Goal: Communication & Community: Ask a question

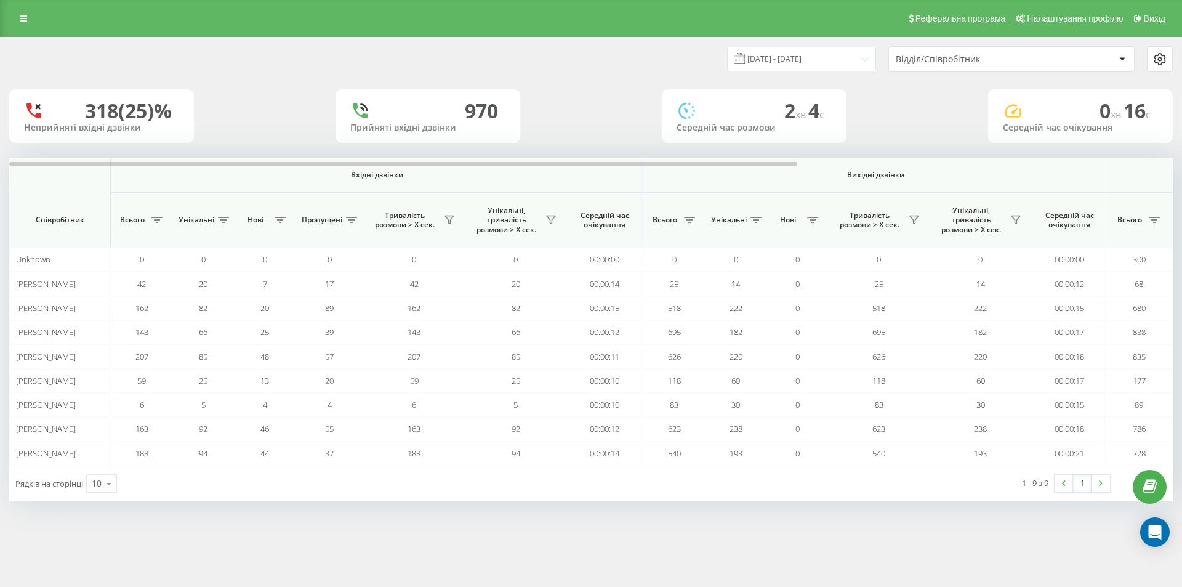
click at [1160, 63] on icon at bounding box center [1159, 59] width 15 height 15
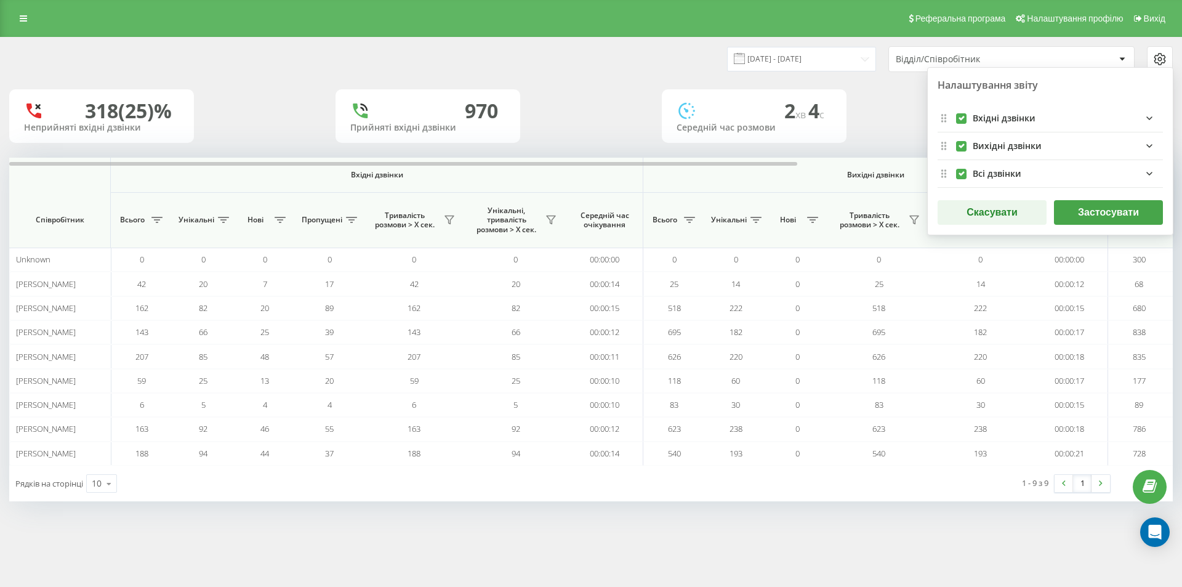
click at [1160, 63] on icon at bounding box center [1159, 59] width 15 height 15
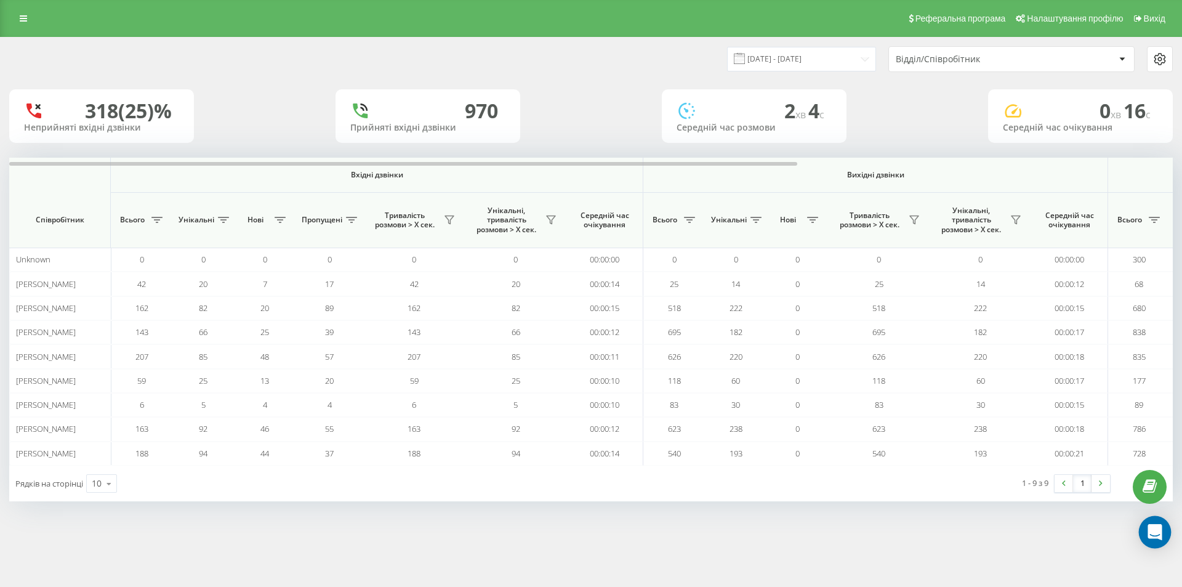
click at [1157, 539] on div "Open Intercom Messenger" at bounding box center [1155, 532] width 33 height 33
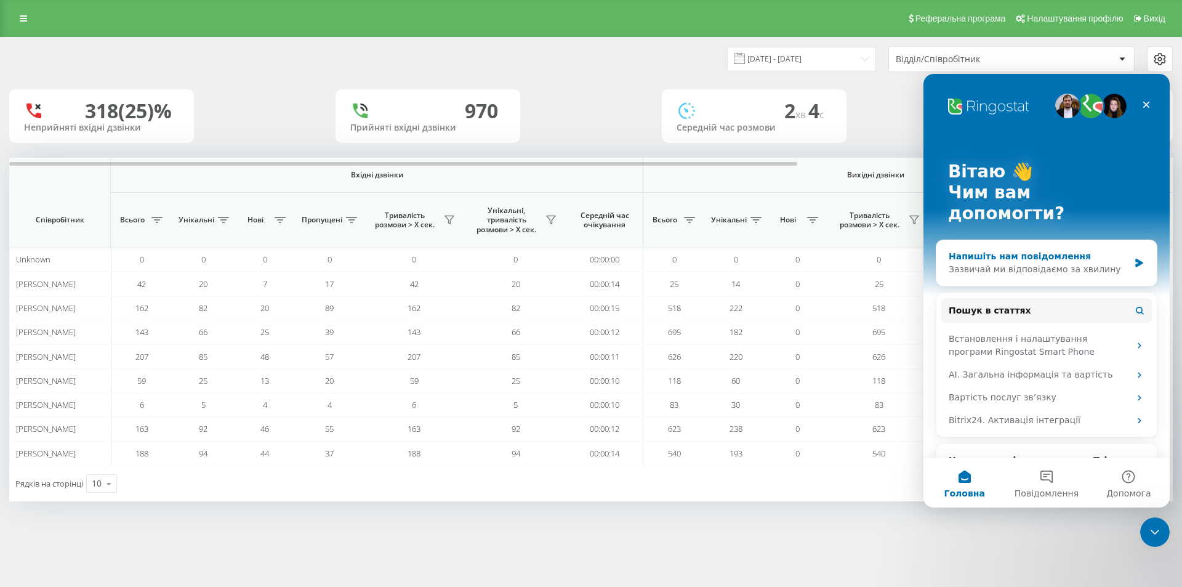
click at [1000, 250] on div "Напишіть нам повідомлення" at bounding box center [1038, 256] width 180 height 13
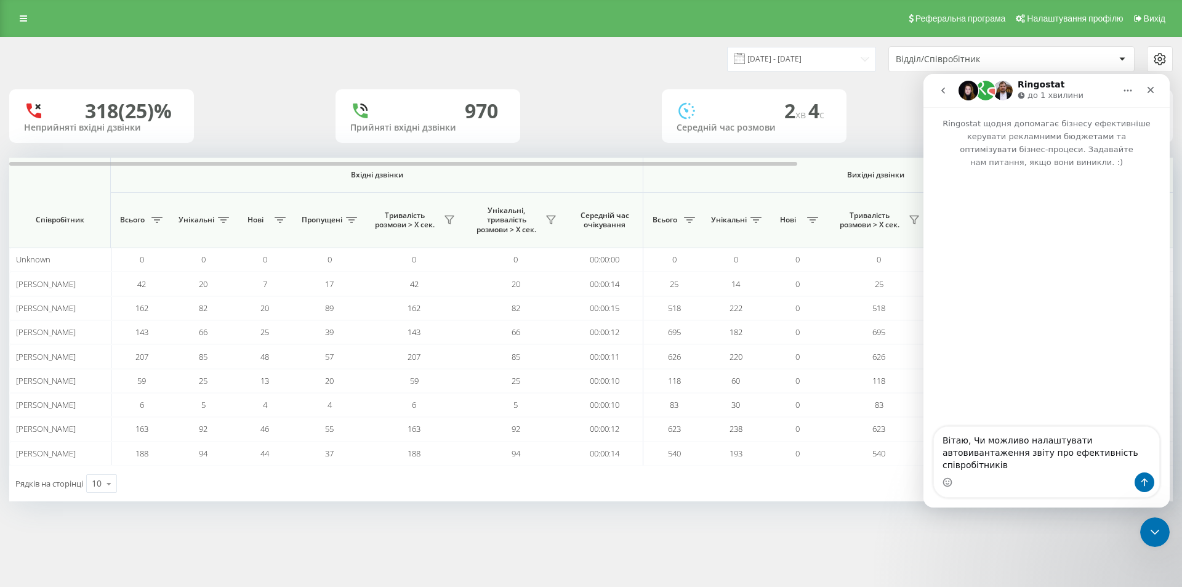
type textarea "Вітаю, Чи можливо налаштувати автовивантаження звіту про ефективність співробіт…"
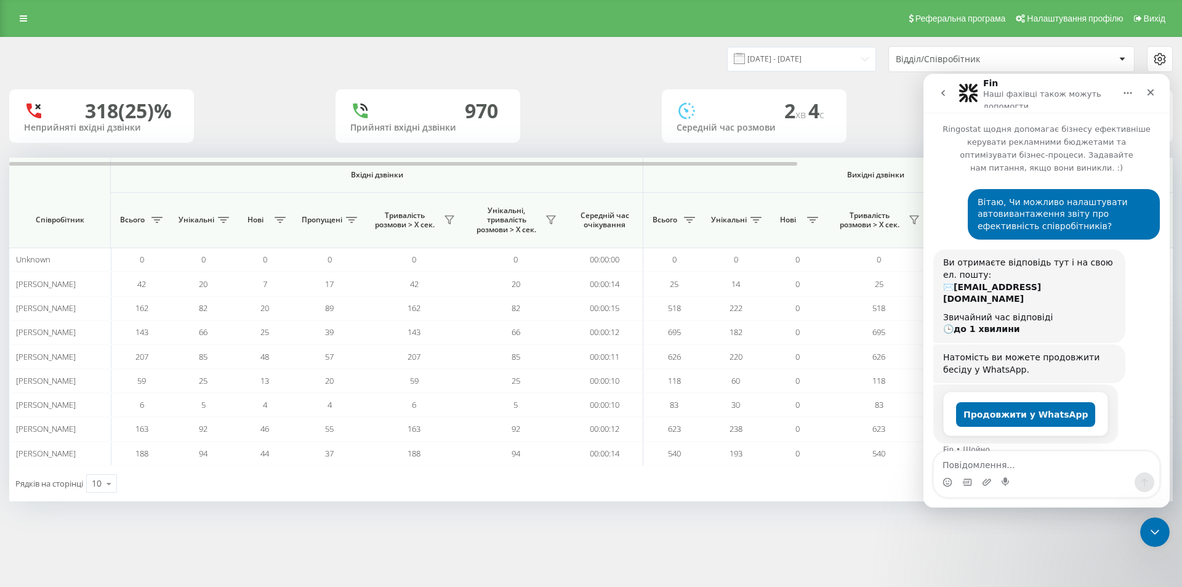
click at [943, 91] on icon "go back" at bounding box center [943, 93] width 10 height 10
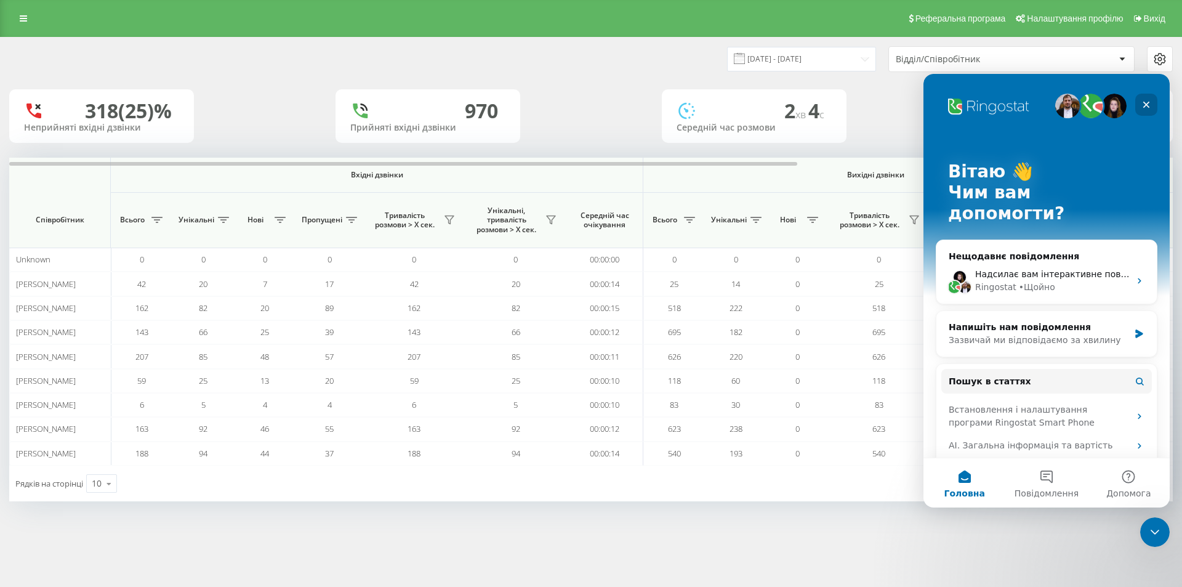
click at [1144, 100] on icon "Закрити" at bounding box center [1146, 105] width 10 height 10
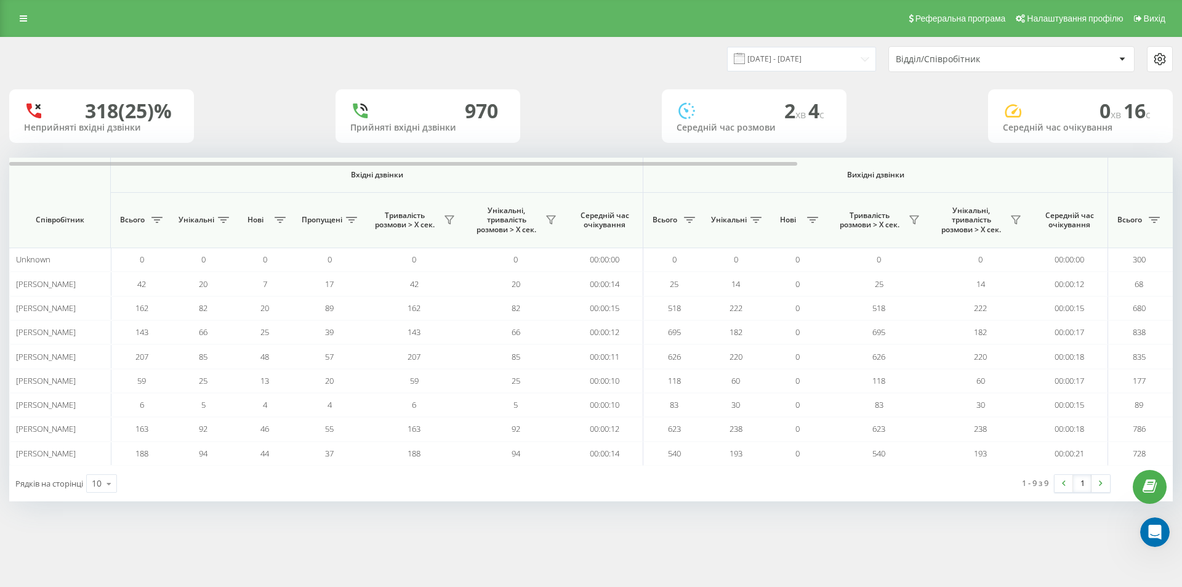
drag, startPoint x: 60, startPoint y: 300, endPoint x: 645, endPoint y: 514, distance: 623.3
click at [603, 550] on div "Реферальна програма Налаштування профілю Вихід [DATE] - [DATE] Відділ/Співробіт…" at bounding box center [591, 293] width 1182 height 587
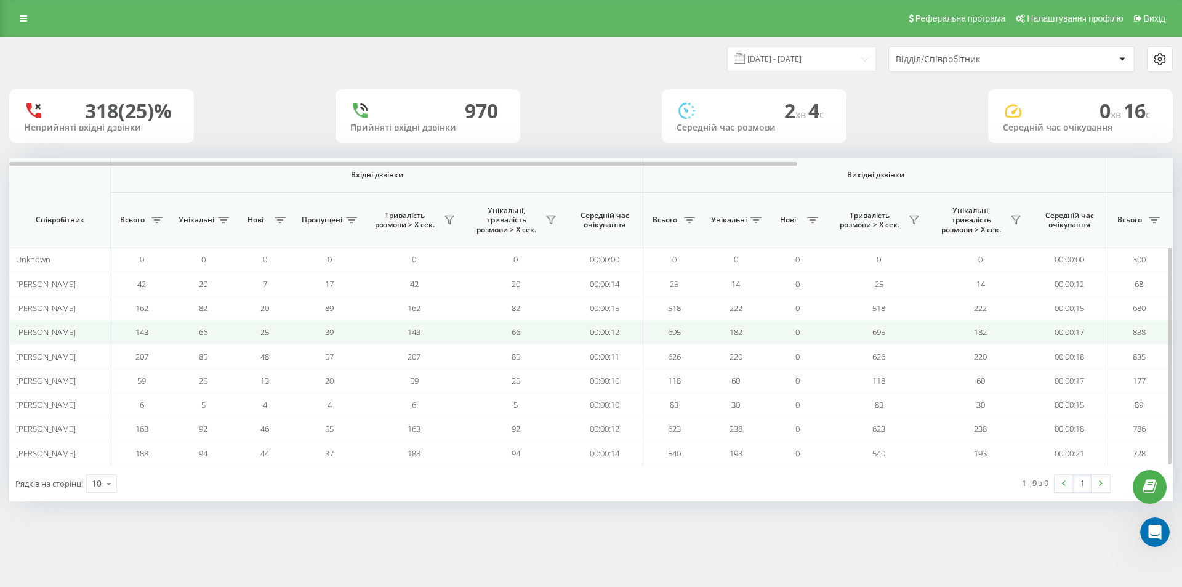
click at [892, 334] on td "695" at bounding box center [879, 332] width 102 height 24
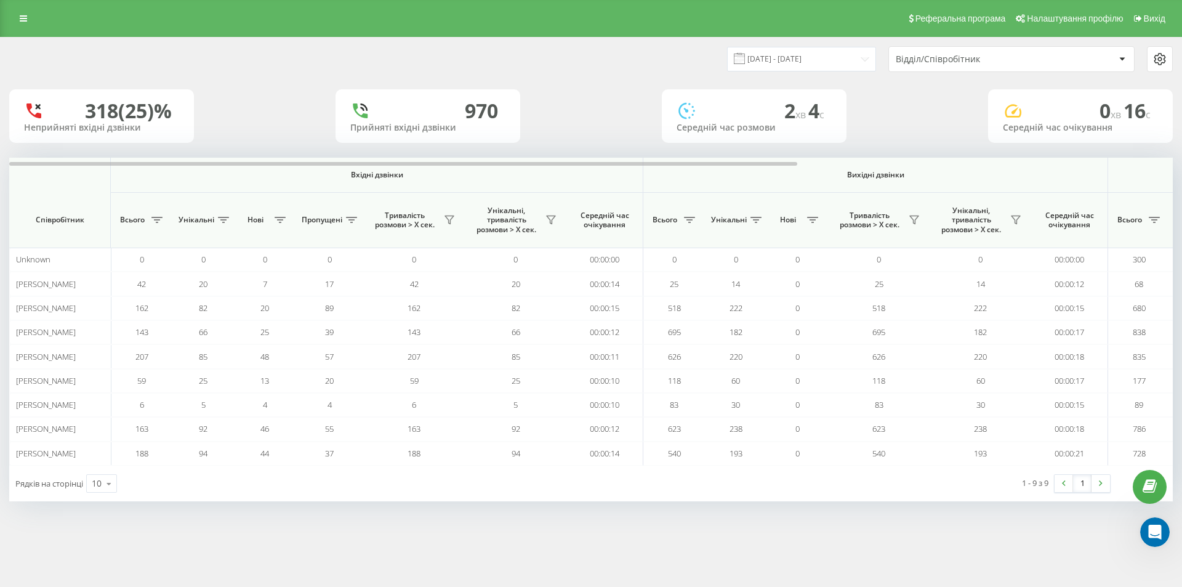
click at [1160, 54] on icon at bounding box center [1159, 59] width 15 height 15
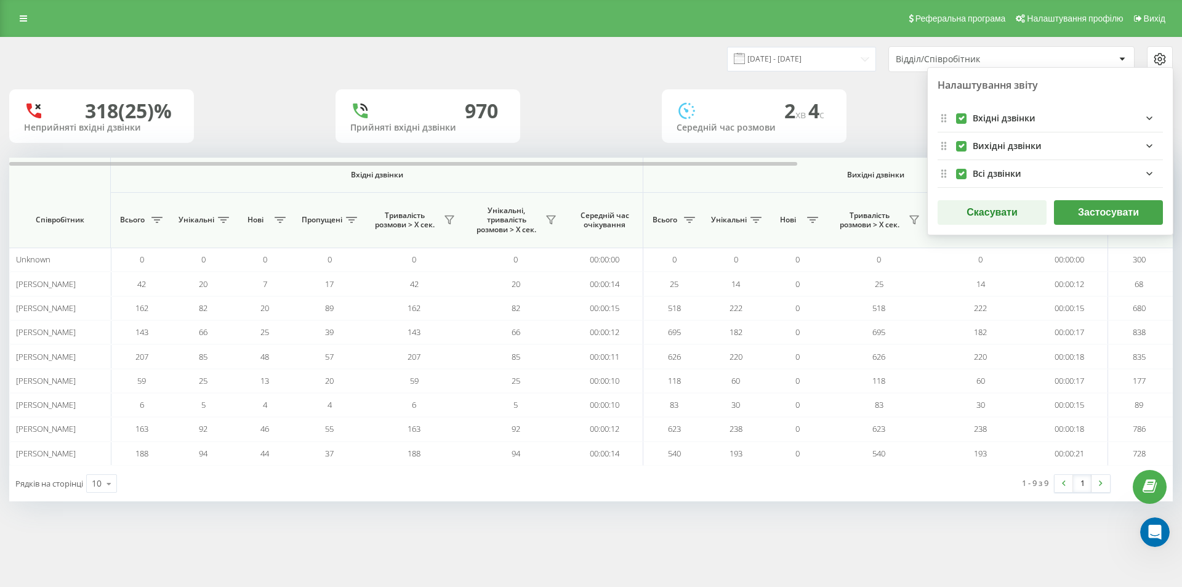
click at [1160, 54] on icon at bounding box center [1159, 59] width 15 height 15
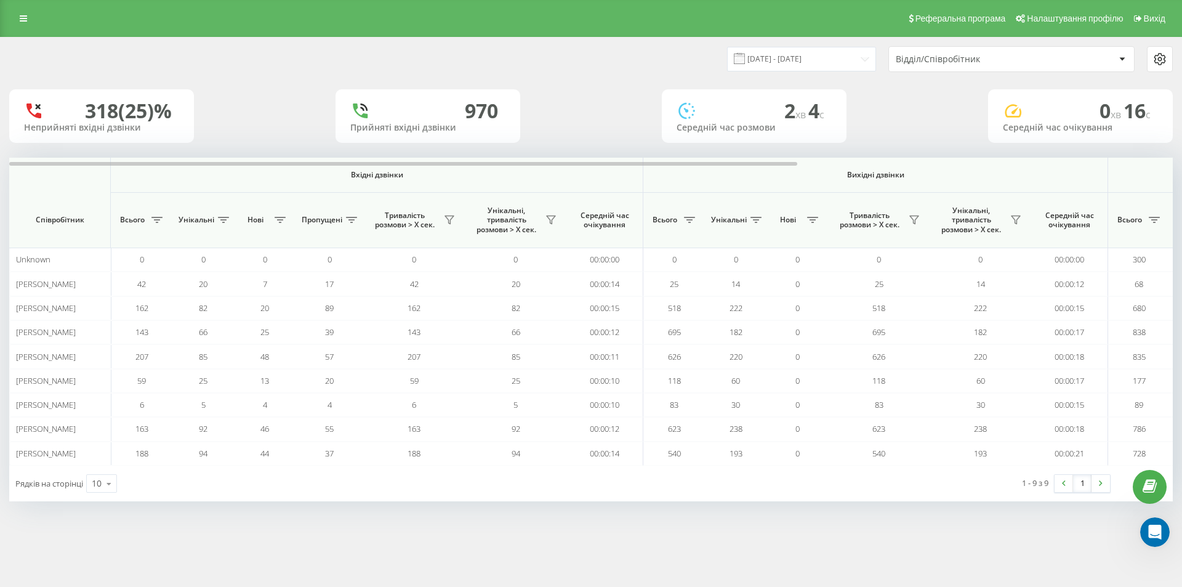
click at [1101, 58] on div "Відділ/Співробітник" at bounding box center [1005, 59] width 219 height 10
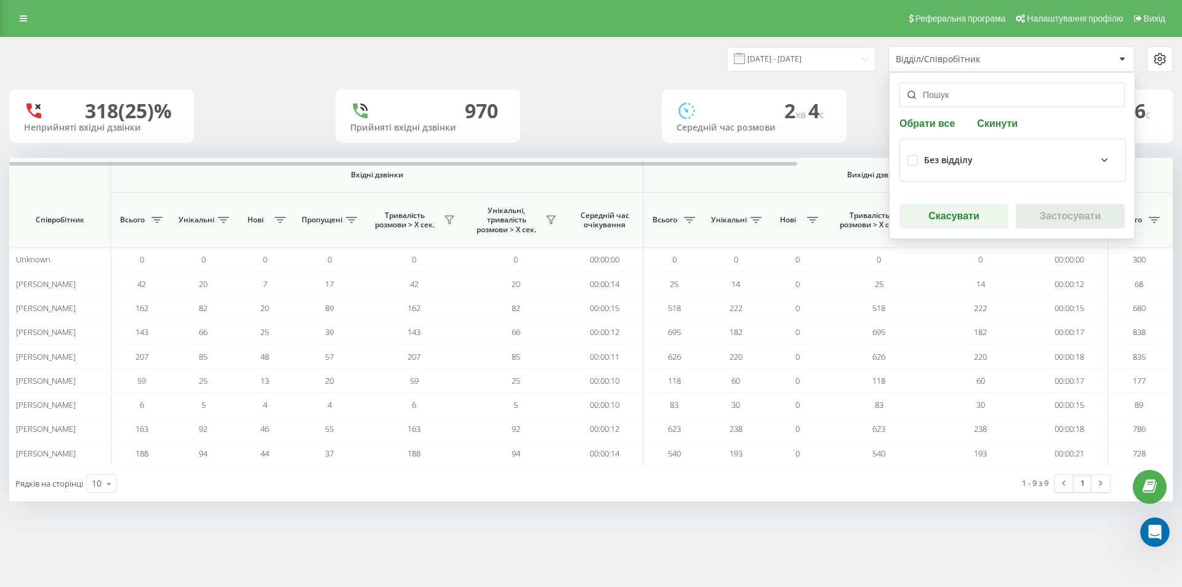
click at [1101, 58] on div "Відділ/Співробітник" at bounding box center [1005, 59] width 219 height 10
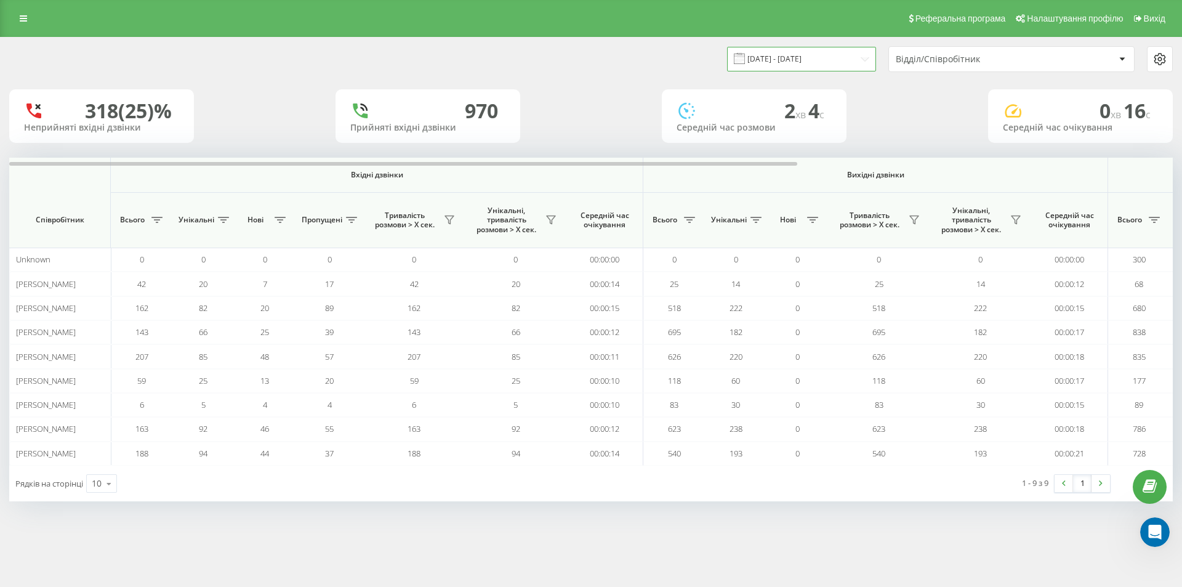
click at [851, 66] on input "[DATE] - [DATE]" at bounding box center [801, 59] width 149 height 24
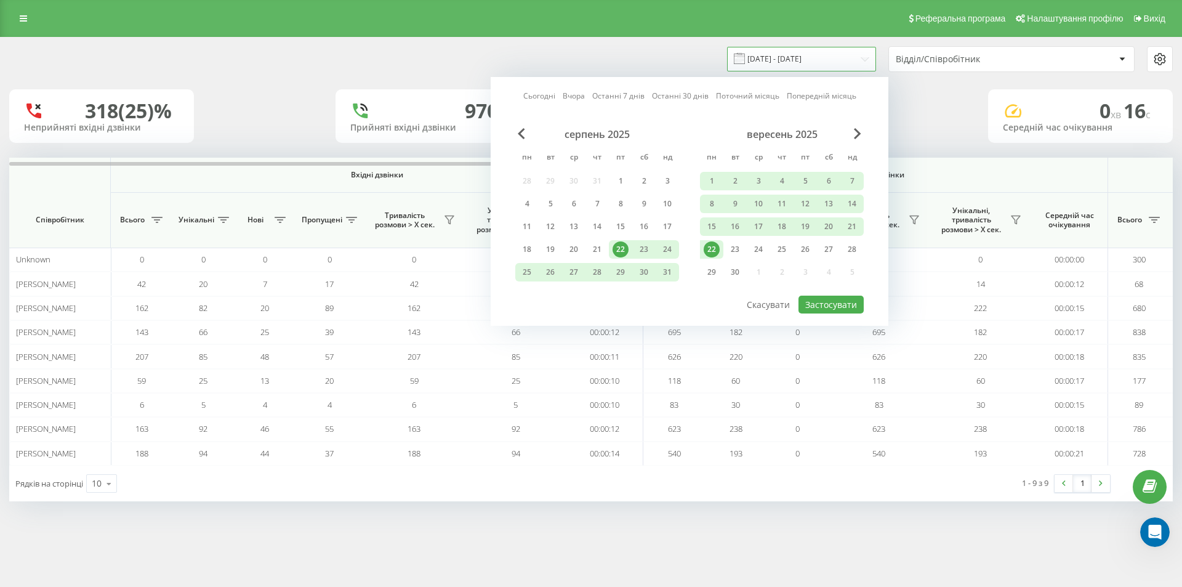
click at [852, 66] on input "[DATE] - [DATE]" at bounding box center [801, 59] width 149 height 24
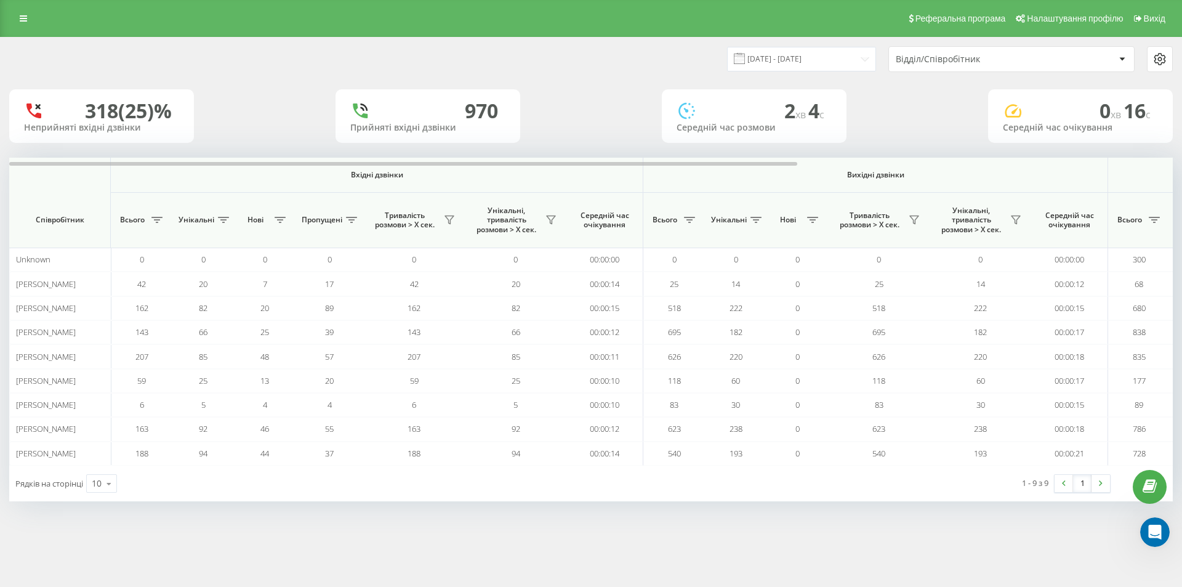
click at [937, 127] on div "318 (25)% Неприйняті вхідні дзвінки [GEOGRAPHIC_DATA] вхідні дзвінки 2 хв 4 c С…" at bounding box center [590, 116] width 1163 height 54
click at [1153, 537] on icon "Відкрити програму для спілкування Intercom" at bounding box center [1153, 530] width 20 height 20
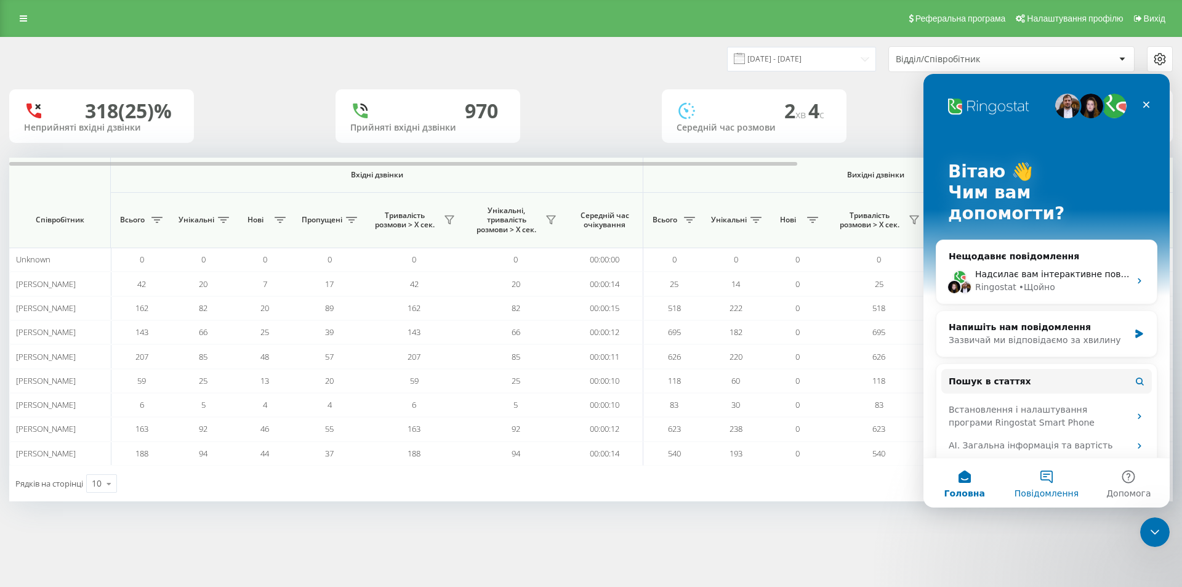
click at [1021, 489] on span "Повідомлення" at bounding box center [1046, 493] width 64 height 9
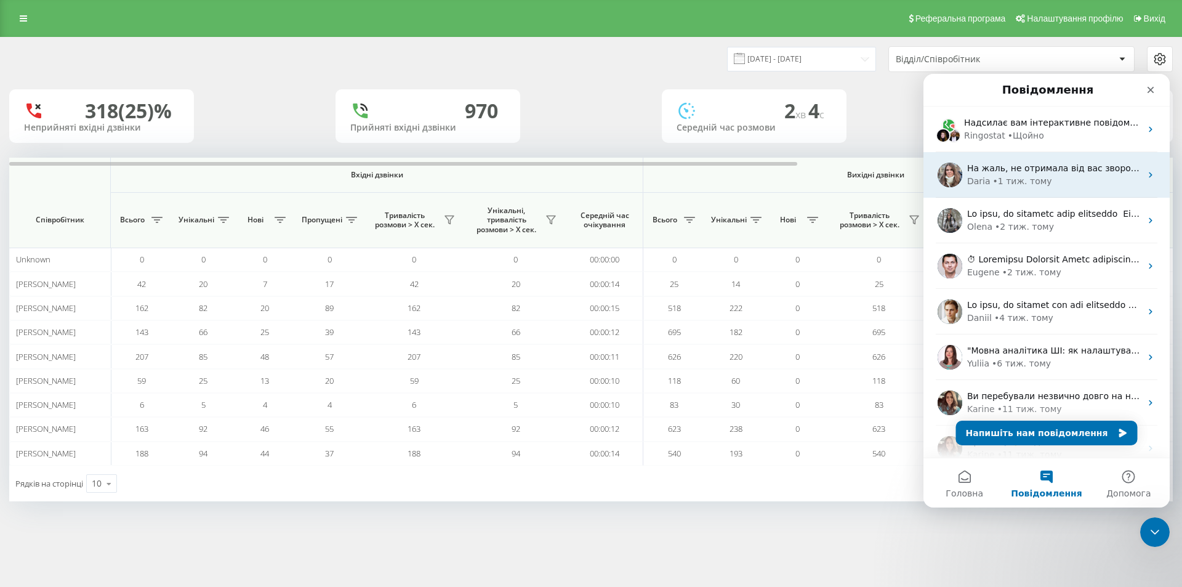
click at [1053, 179] on div "[PERSON_NAME] • 1 тиж. тому" at bounding box center [1054, 181] width 174 height 13
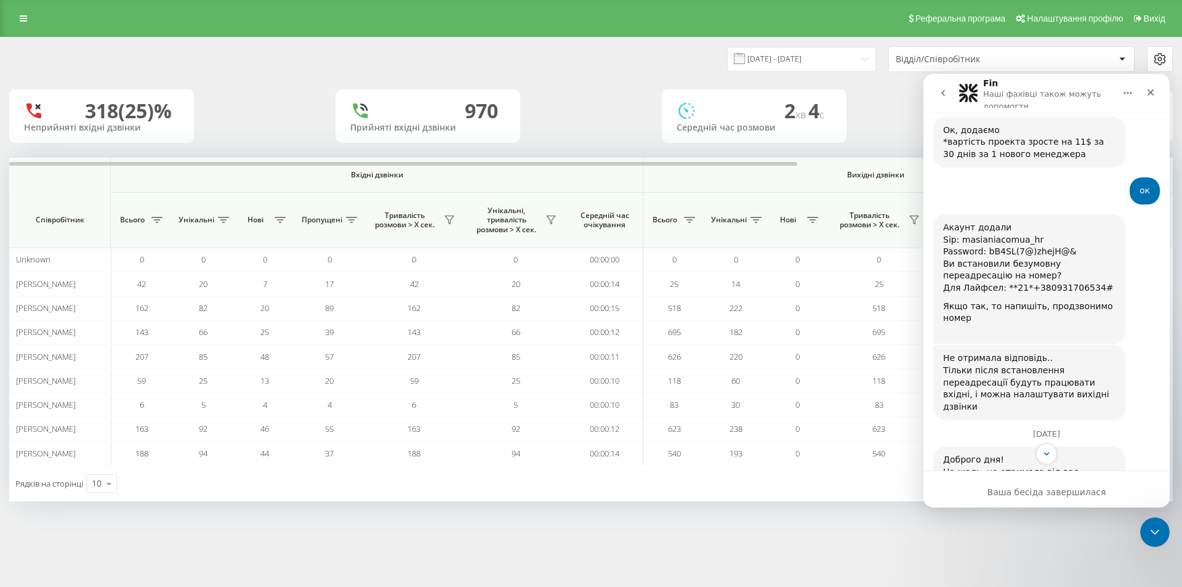
scroll to position [310, 0]
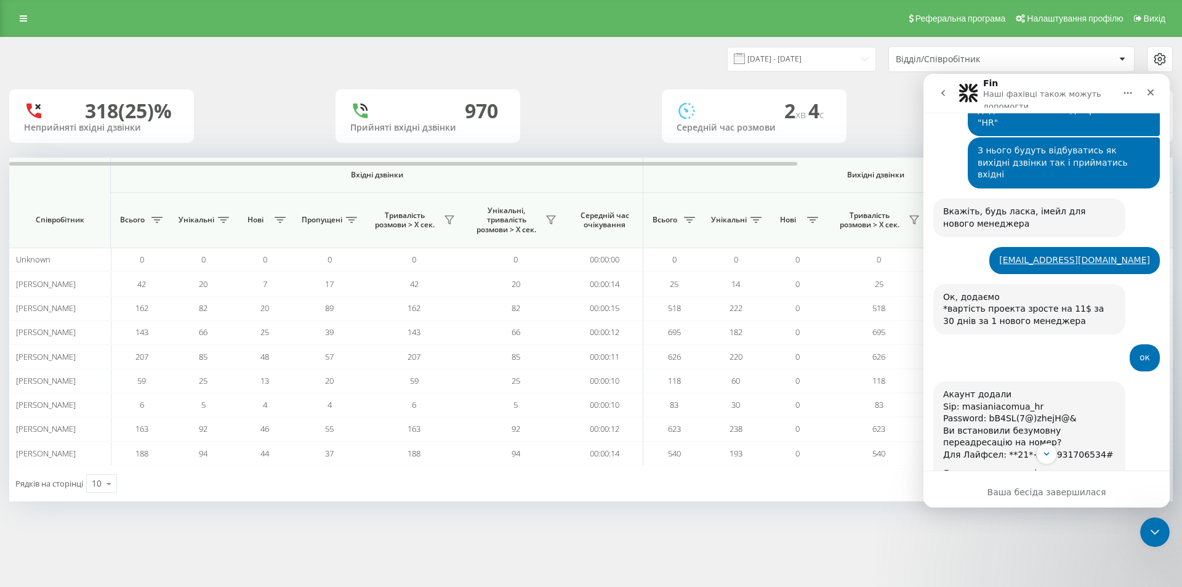
click at [944, 98] on icon "go back" at bounding box center [943, 93] width 10 height 10
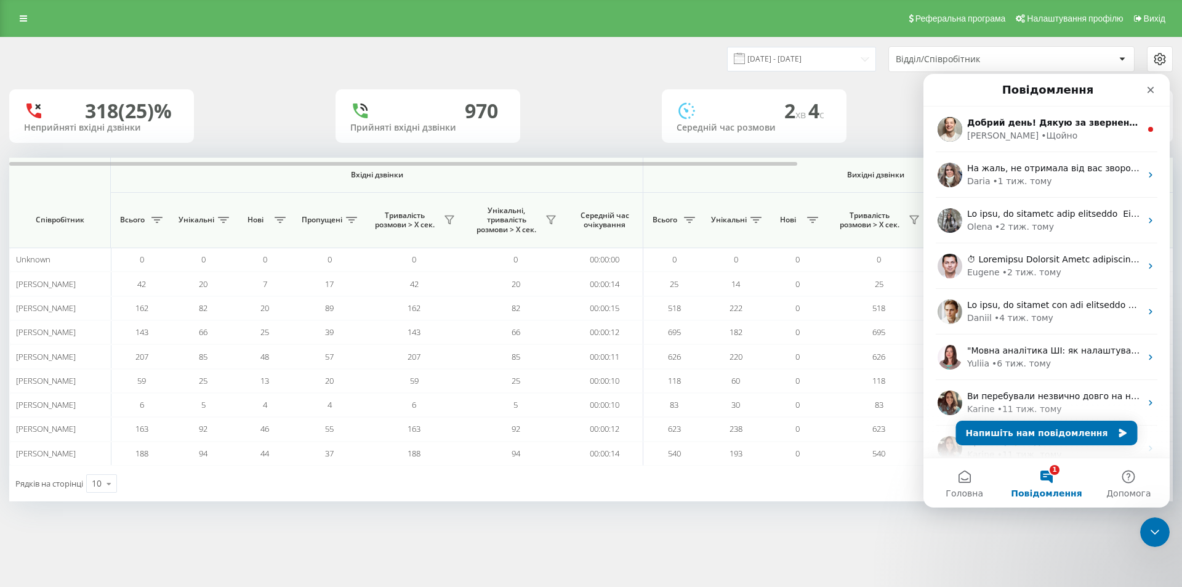
scroll to position [0, 0]
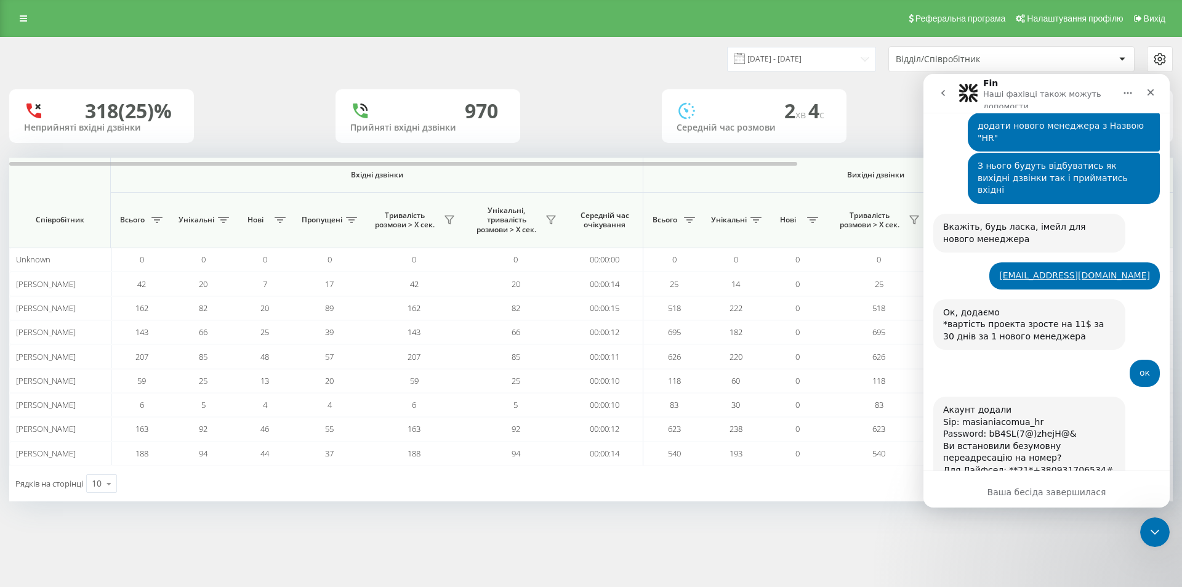
scroll to position [260, 0]
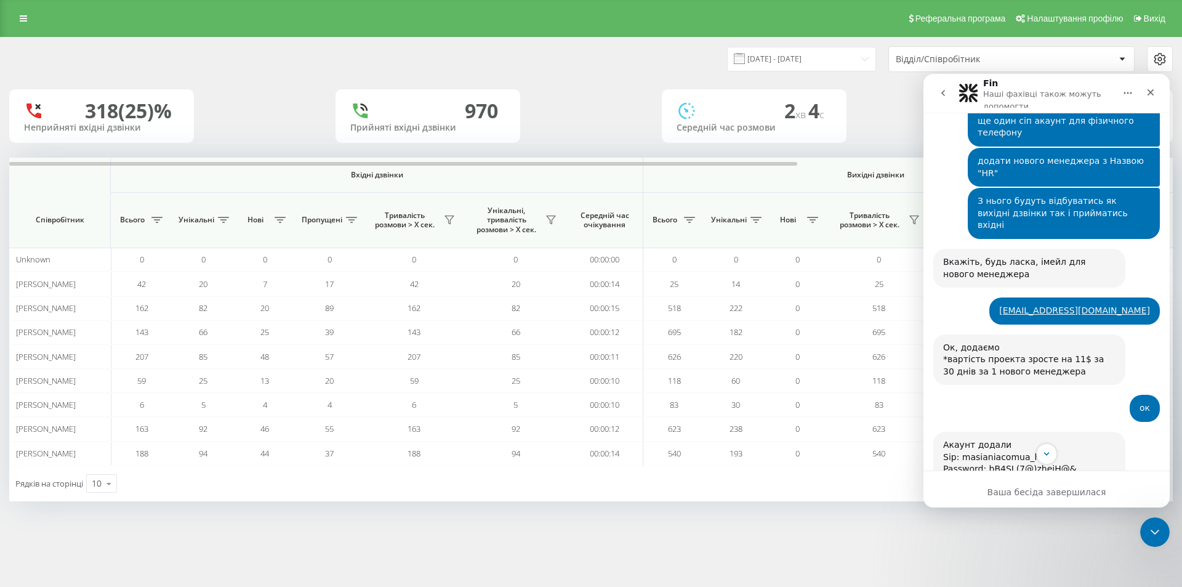
click at [931, 84] on nav "Fin Наші фахівці також можуть допомогти" at bounding box center [1046, 93] width 246 height 39
click at [933, 84] on button "go back" at bounding box center [942, 92] width 23 height 23
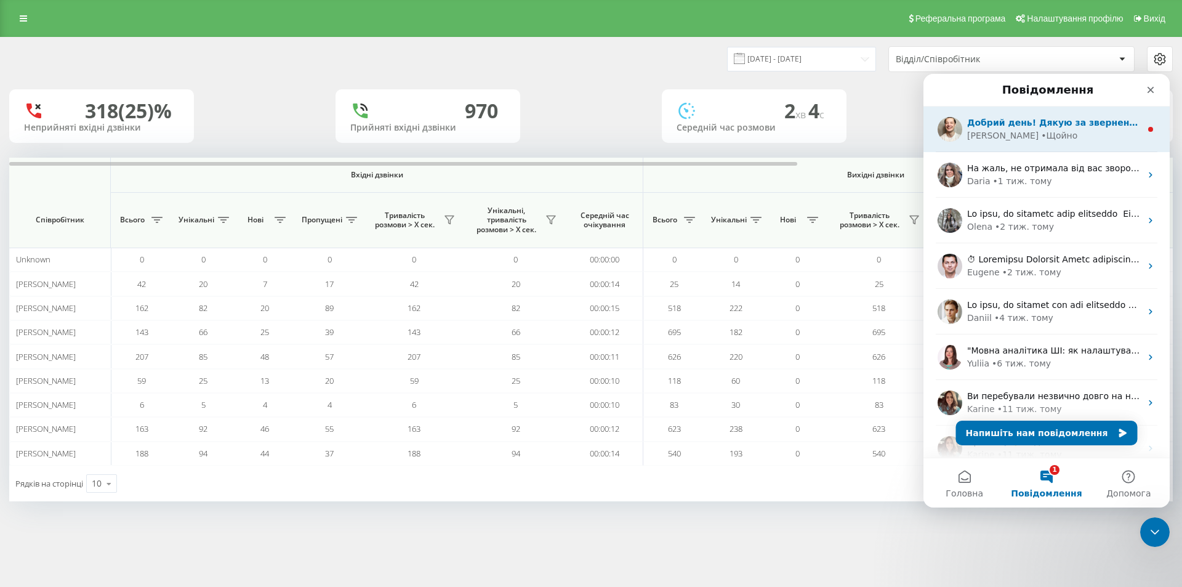
click at [1041, 140] on div "• Щойно" at bounding box center [1059, 135] width 36 height 13
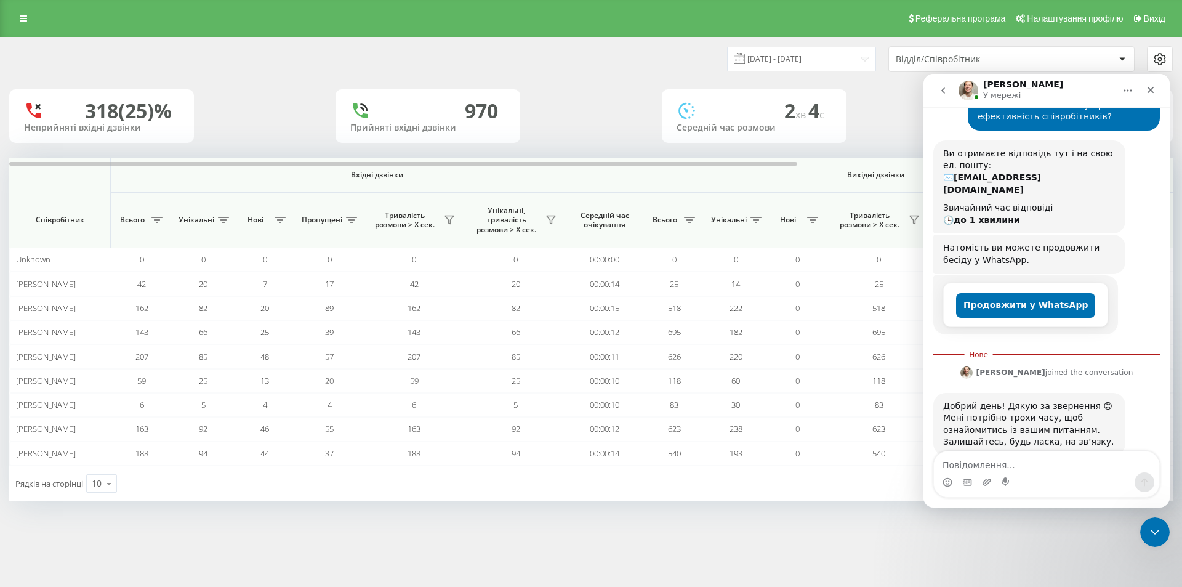
scroll to position [109, 0]
